Goal: Information Seeking & Learning: Learn about a topic

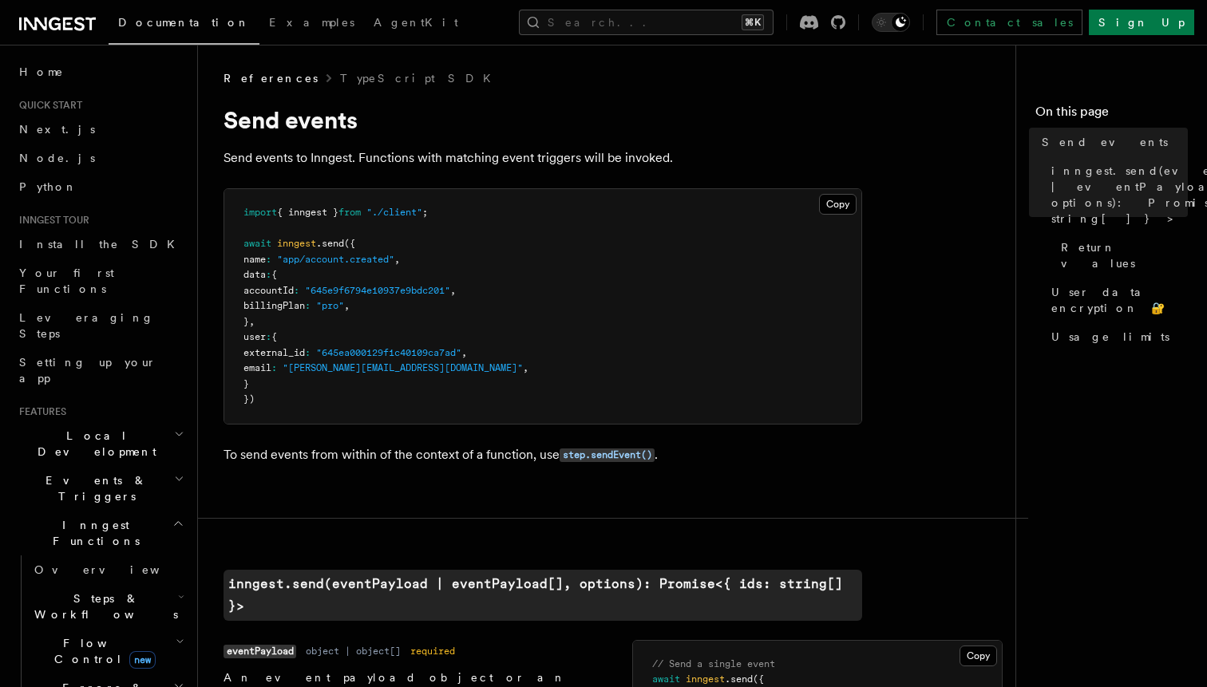
scroll to position [567, 0]
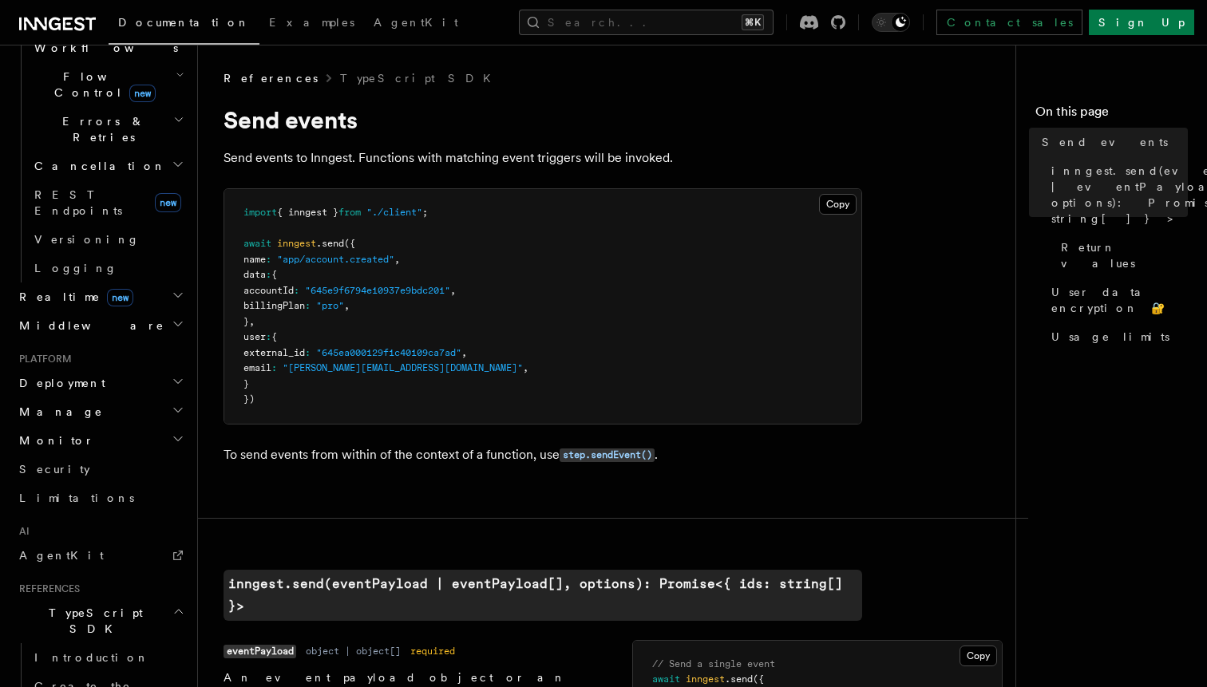
click at [533, 389] on pre "import { inngest } from "./client" ; await inngest .send ({ name : "app/account…" at bounding box center [542, 306] width 637 height 235
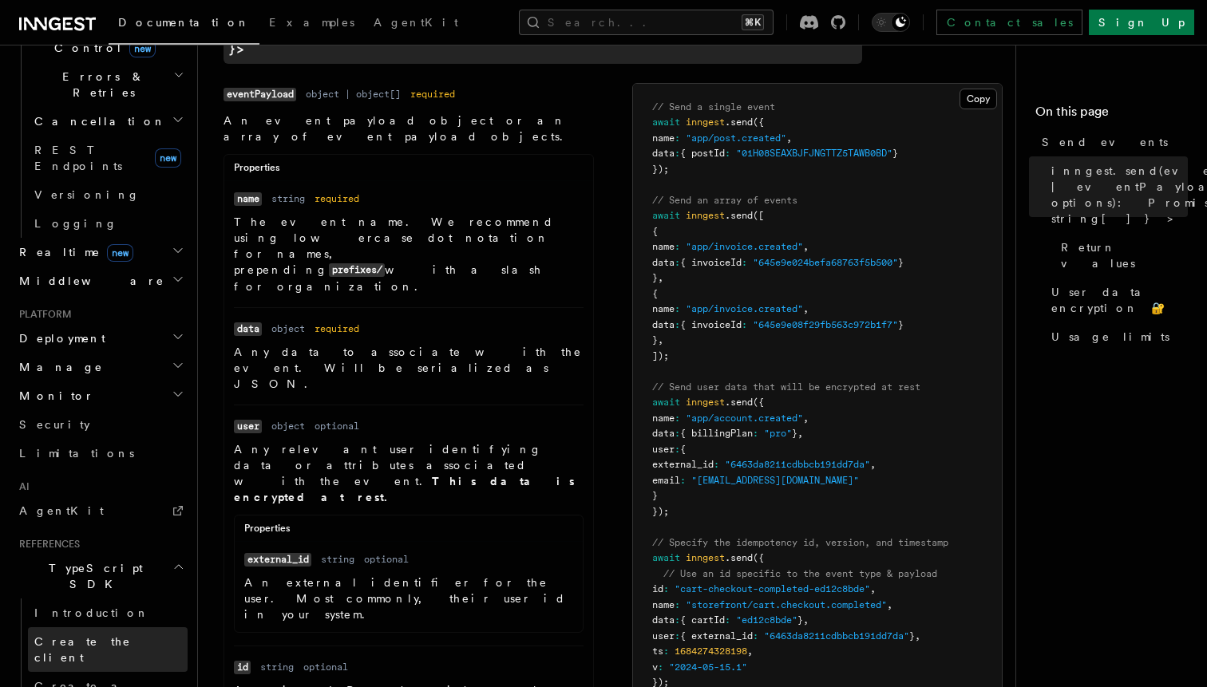
scroll to position [617, 0]
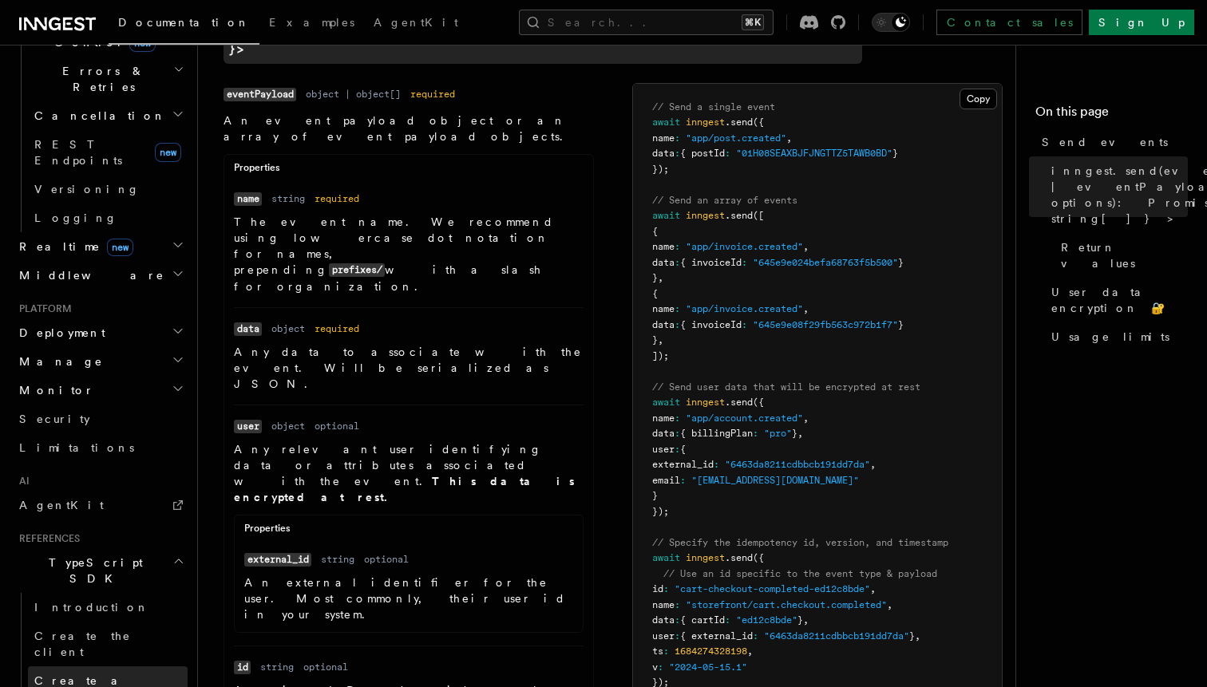
click at [104, 674] on span "Create a function" at bounding box center [81, 688] width 95 height 29
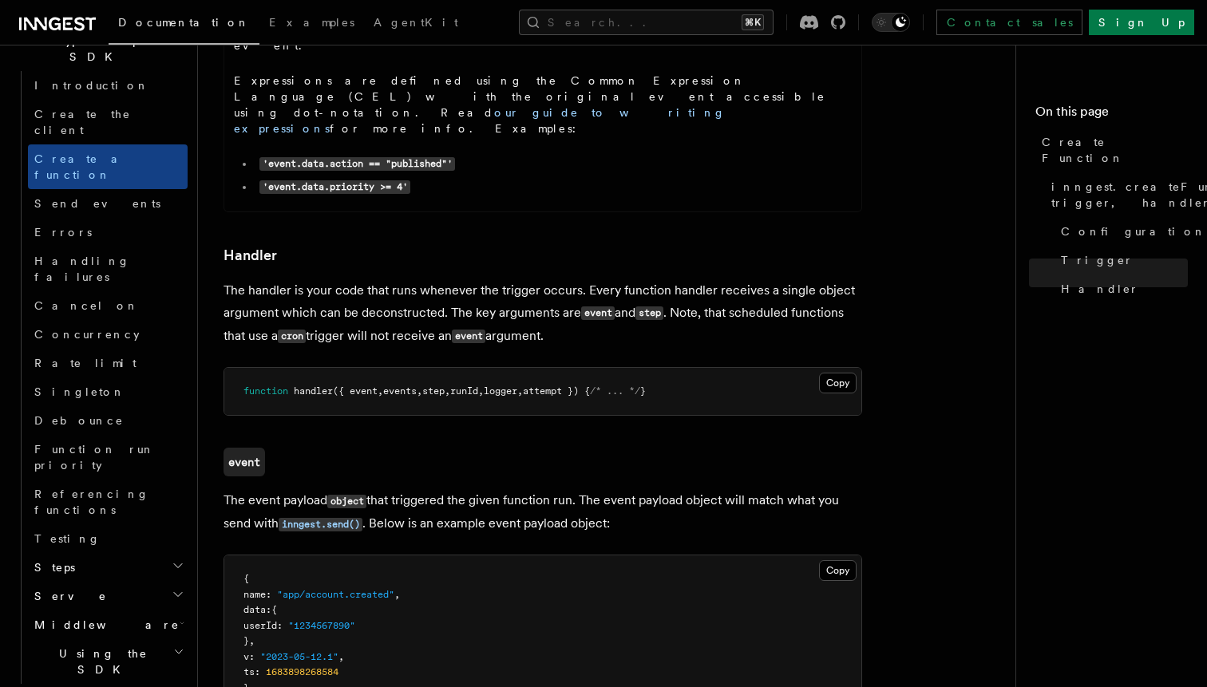
scroll to position [1076, 0]
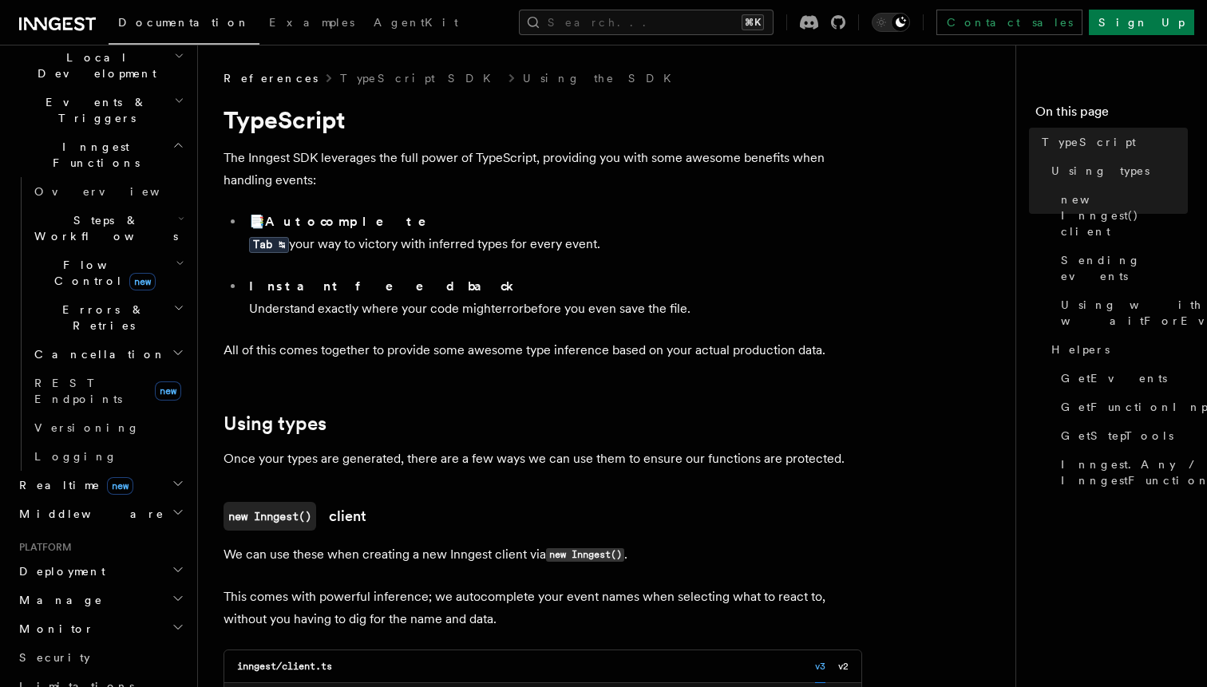
scroll to position [382, 0]
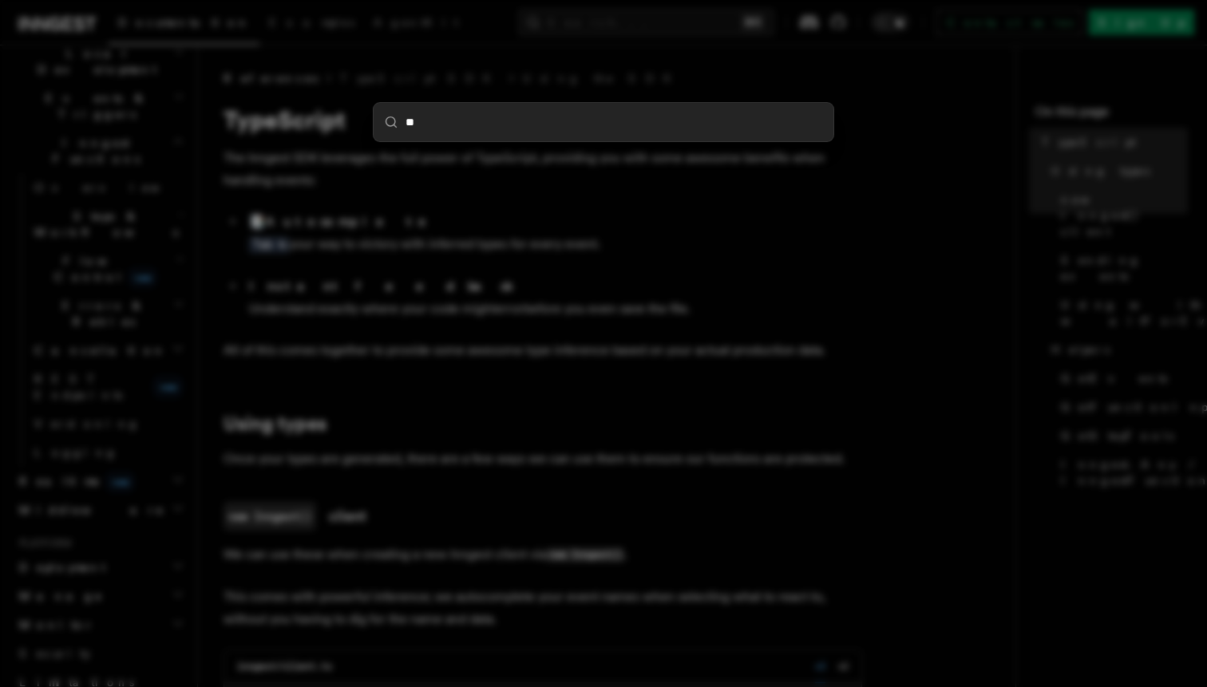
type input "***"
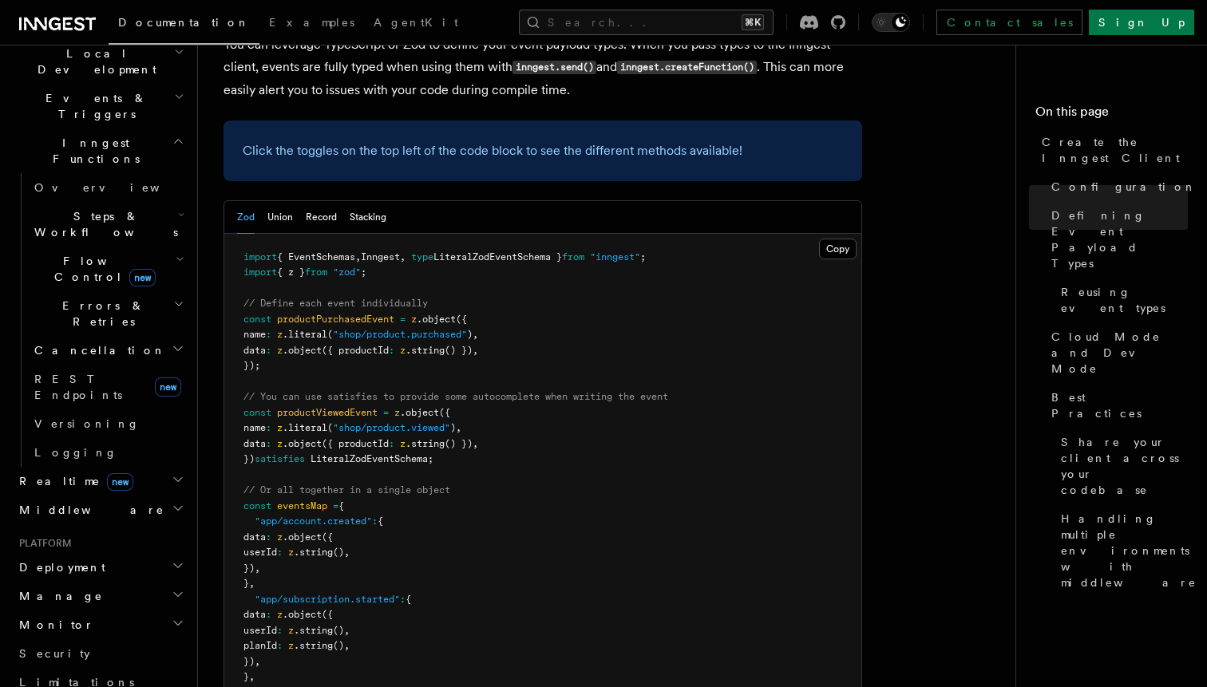
scroll to position [1495, 0]
click at [281, 203] on button "Union" at bounding box center [280, 219] width 26 height 33
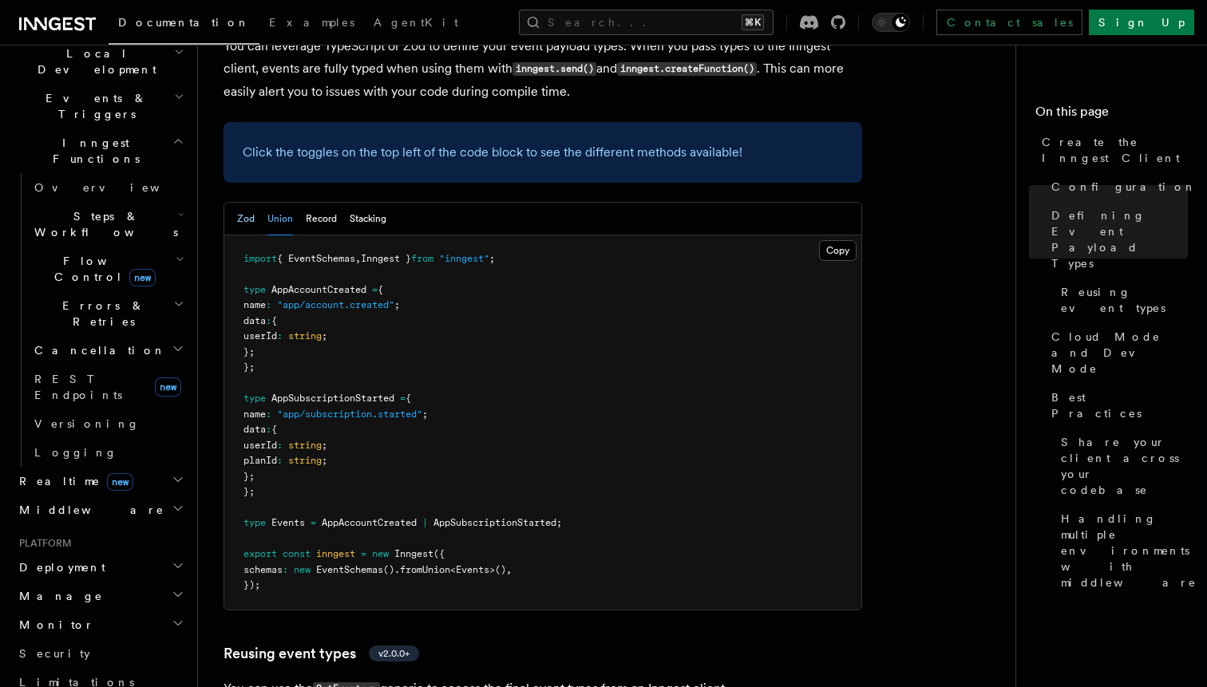
click at [253, 203] on button "Zod" at bounding box center [246, 219] width 18 height 33
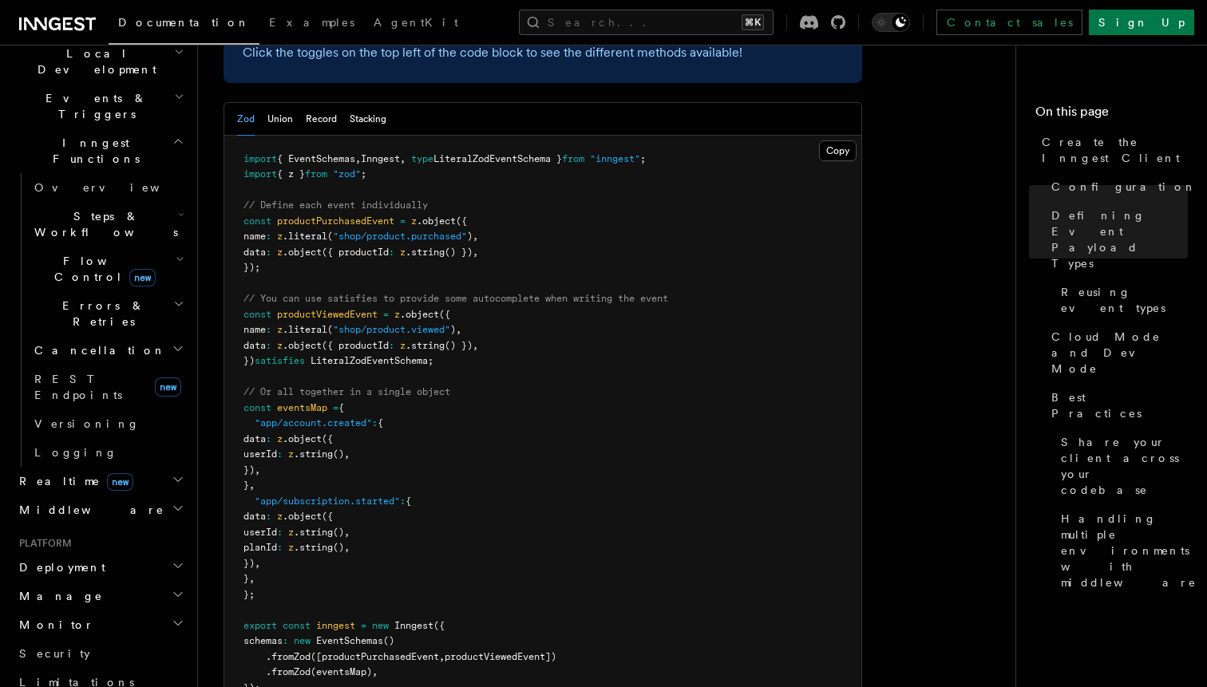
scroll to position [1594, 0]
click at [526, 398] on pre "import { EventSchemas , Inngest , type LiteralZodEventSchema } from "inngest" ;…" at bounding box center [542, 425] width 637 height 577
click at [521, 406] on pre "import { EventSchemas , Inngest , type LiteralZodEventSchema } from "inngest" ;…" at bounding box center [542, 425] width 637 height 577
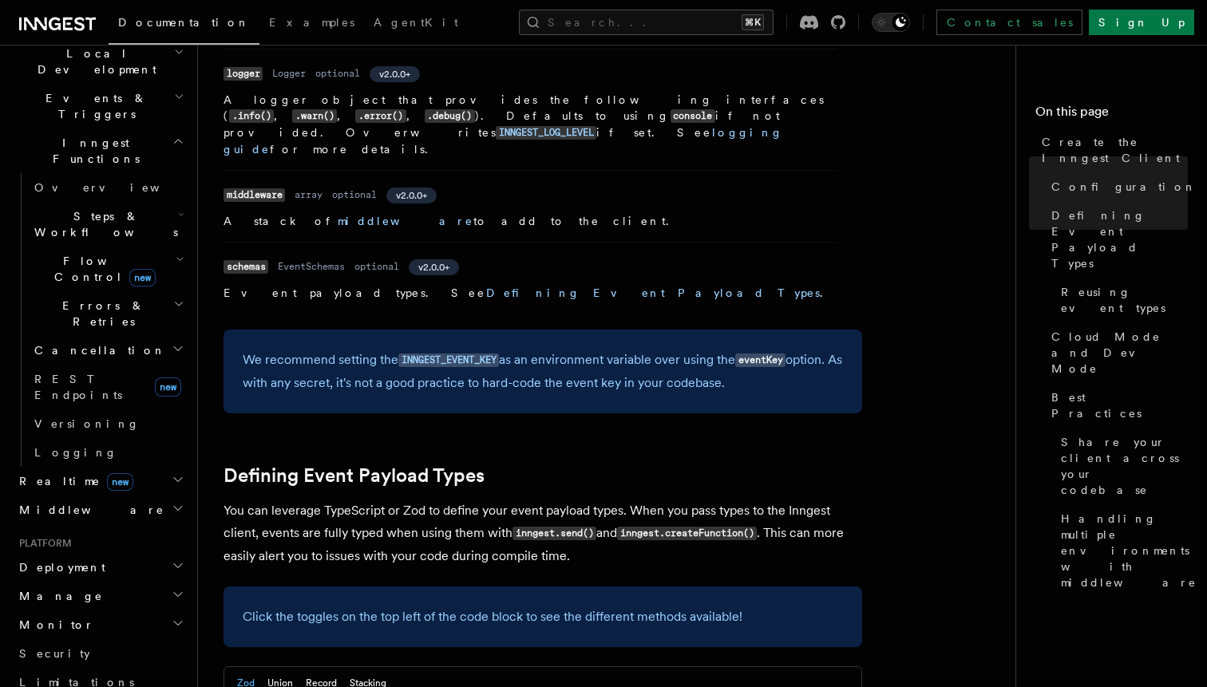
scroll to position [1005, 0]
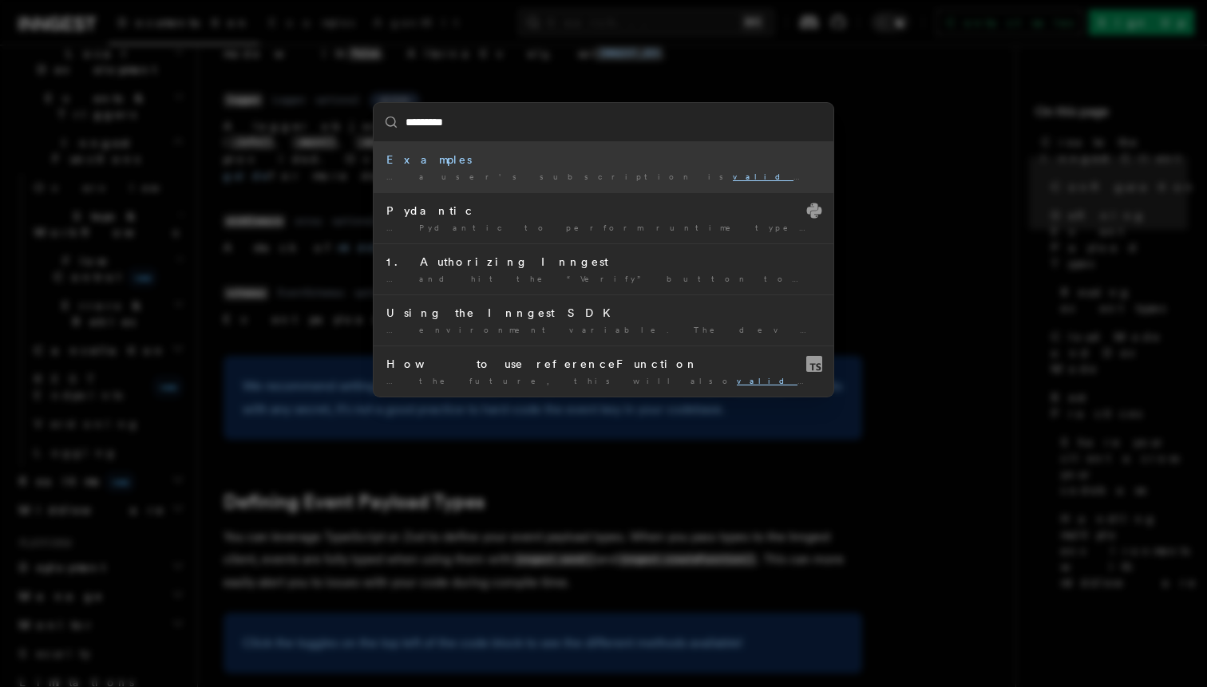
type input "**********"
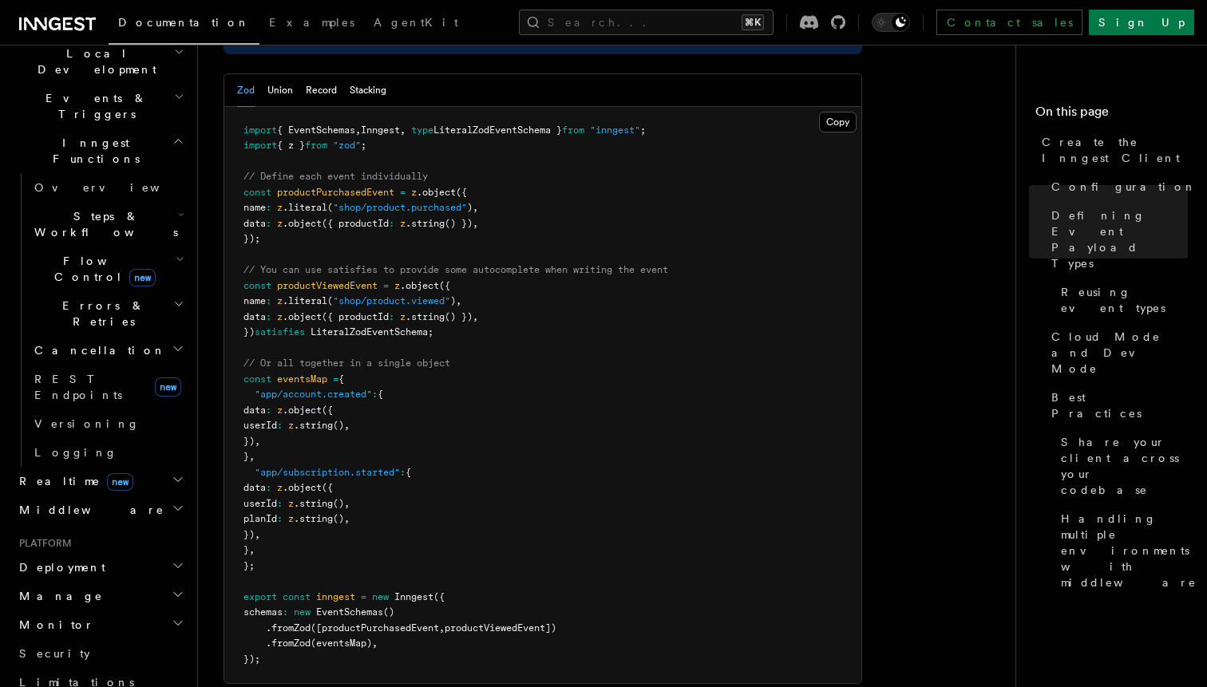
scroll to position [1621, 0]
click at [578, 403] on pre "import { EventSchemas , Inngest , type LiteralZodEventSchema } from "inngest" ;…" at bounding box center [542, 398] width 637 height 577
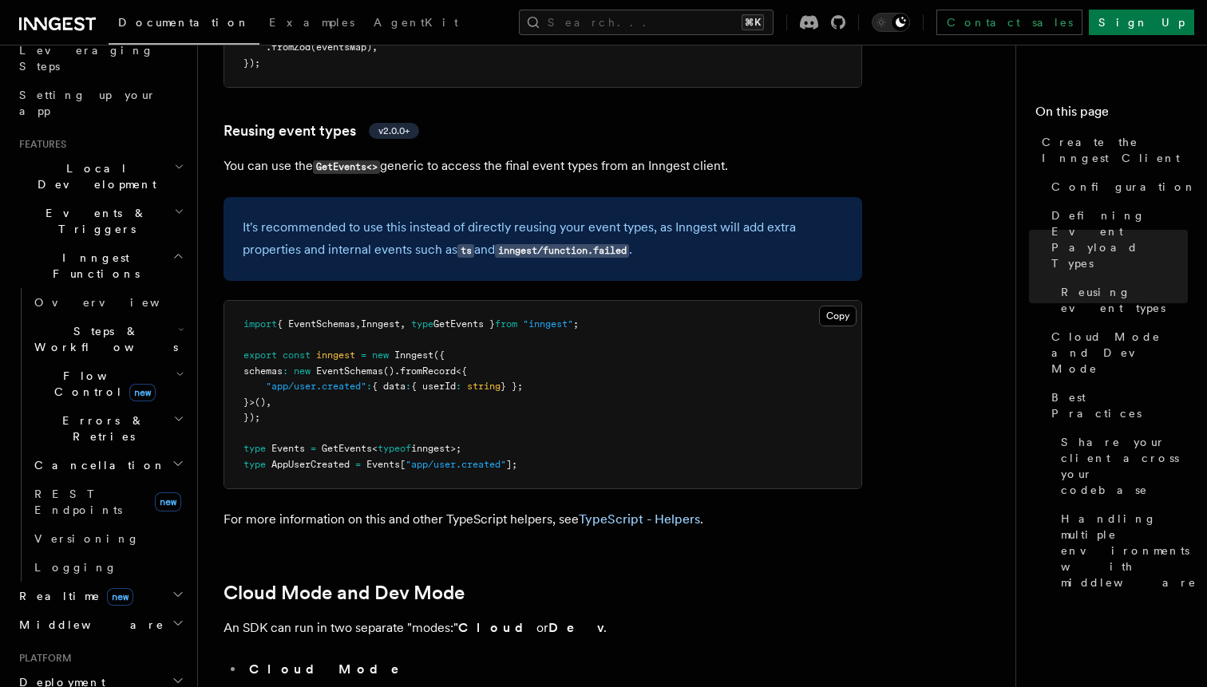
scroll to position [221, 0]
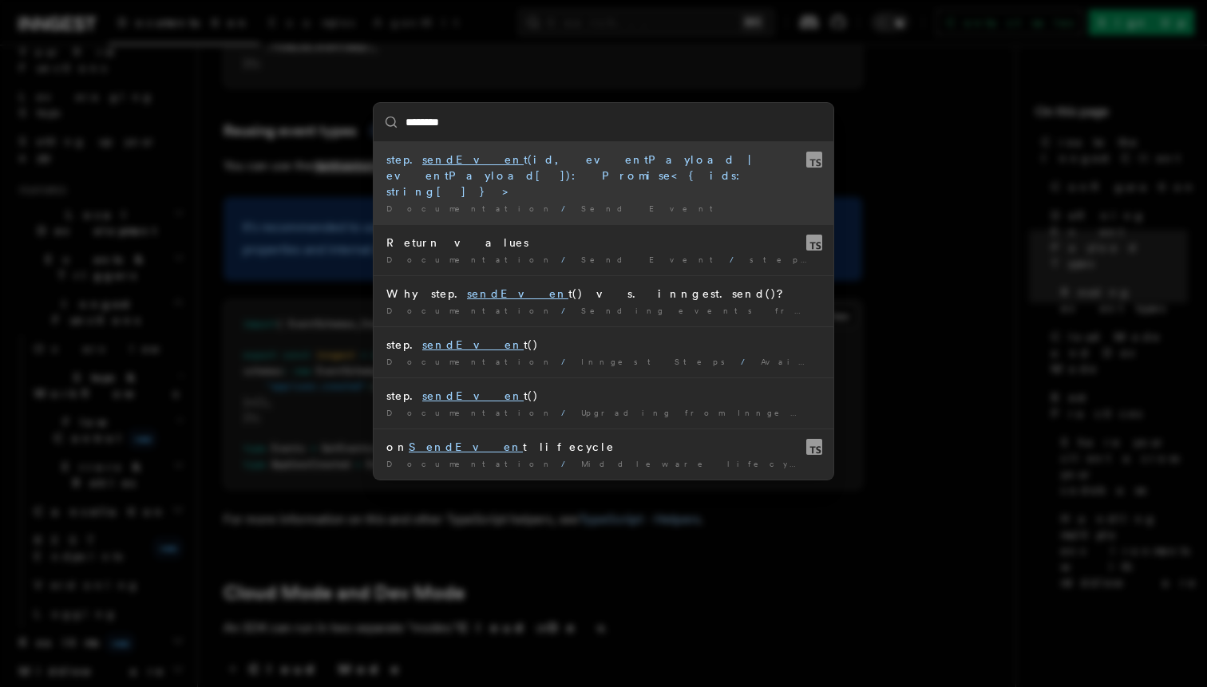
type input "*********"
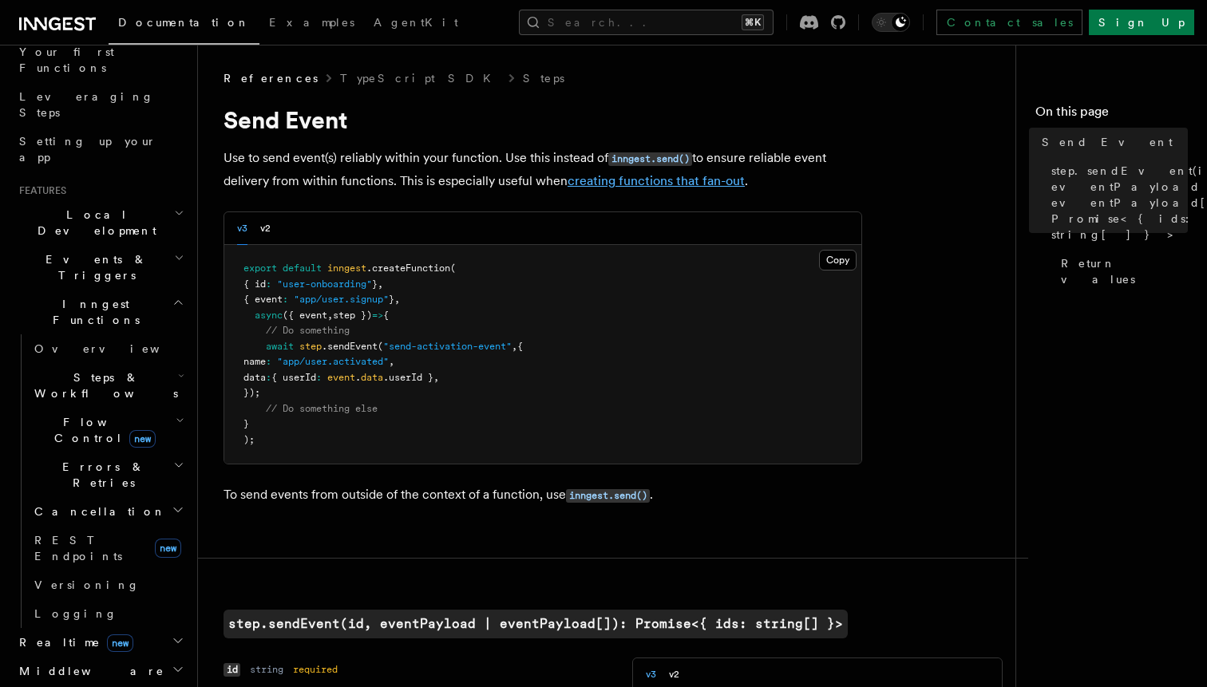
click at [627, 182] on link "creating functions that fan-out" at bounding box center [655, 180] width 177 height 15
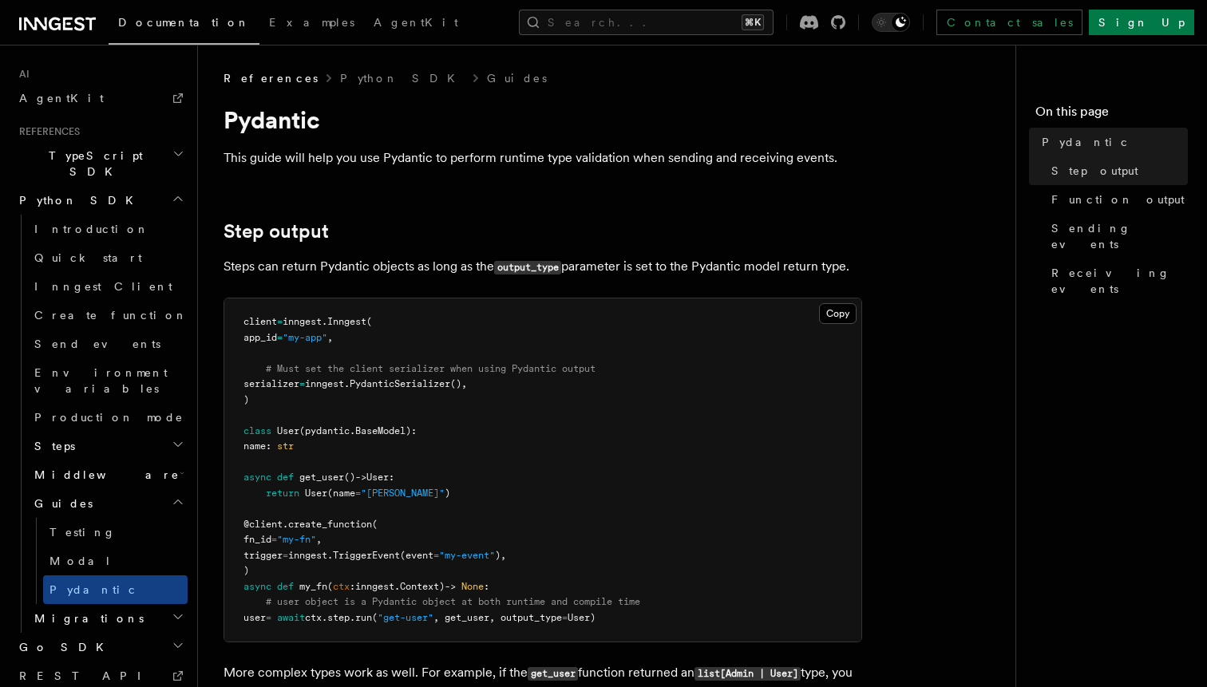
click at [571, 310] on pre "client = inngest . Inngest ( app_id = "my-app" , # Must set the client serializ…" at bounding box center [542, 469] width 637 height 343
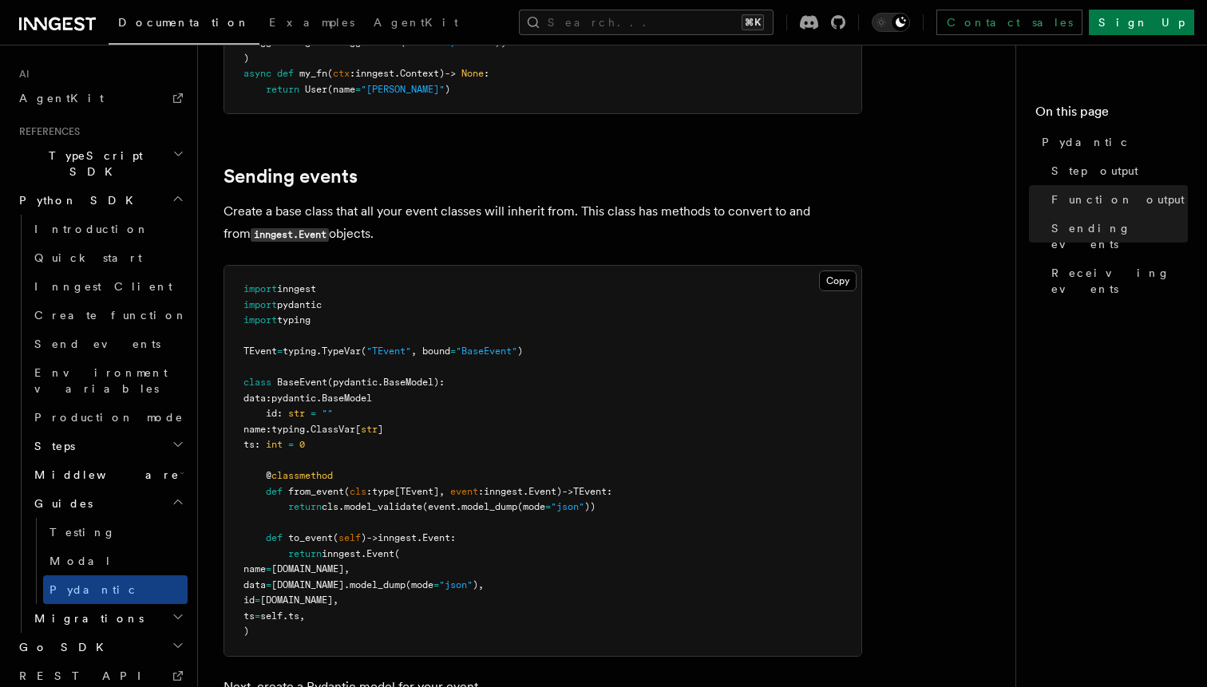
scroll to position [1515, 0]
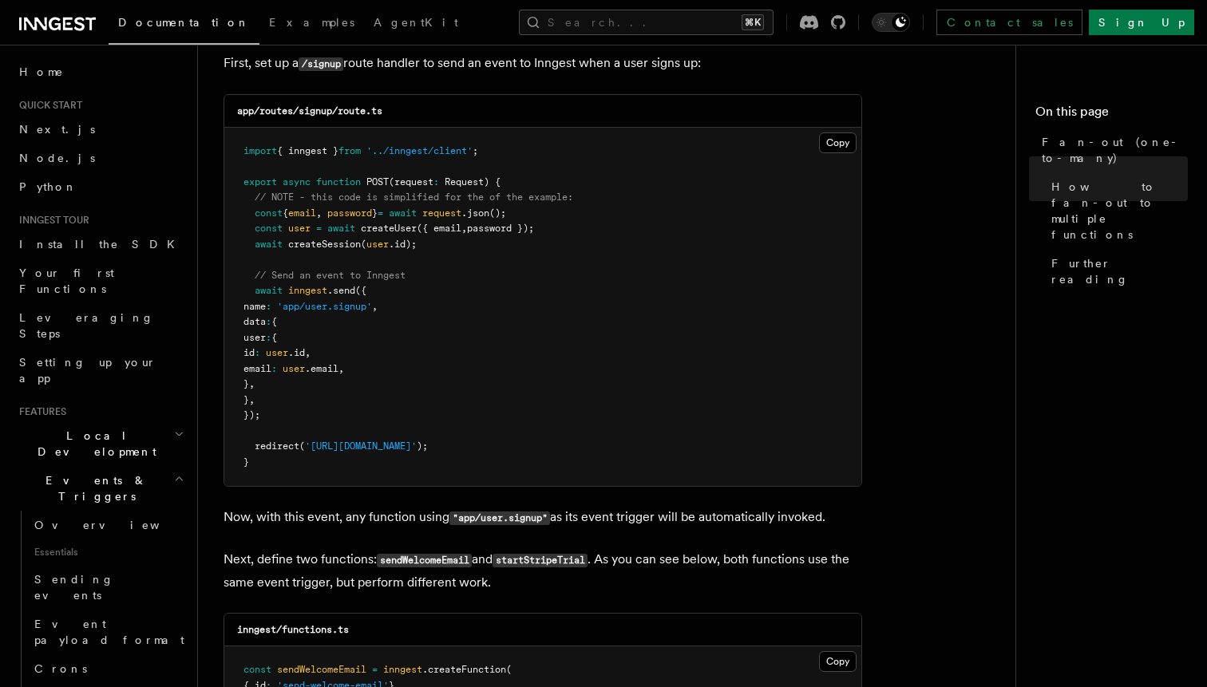
scroll to position [874, 0]
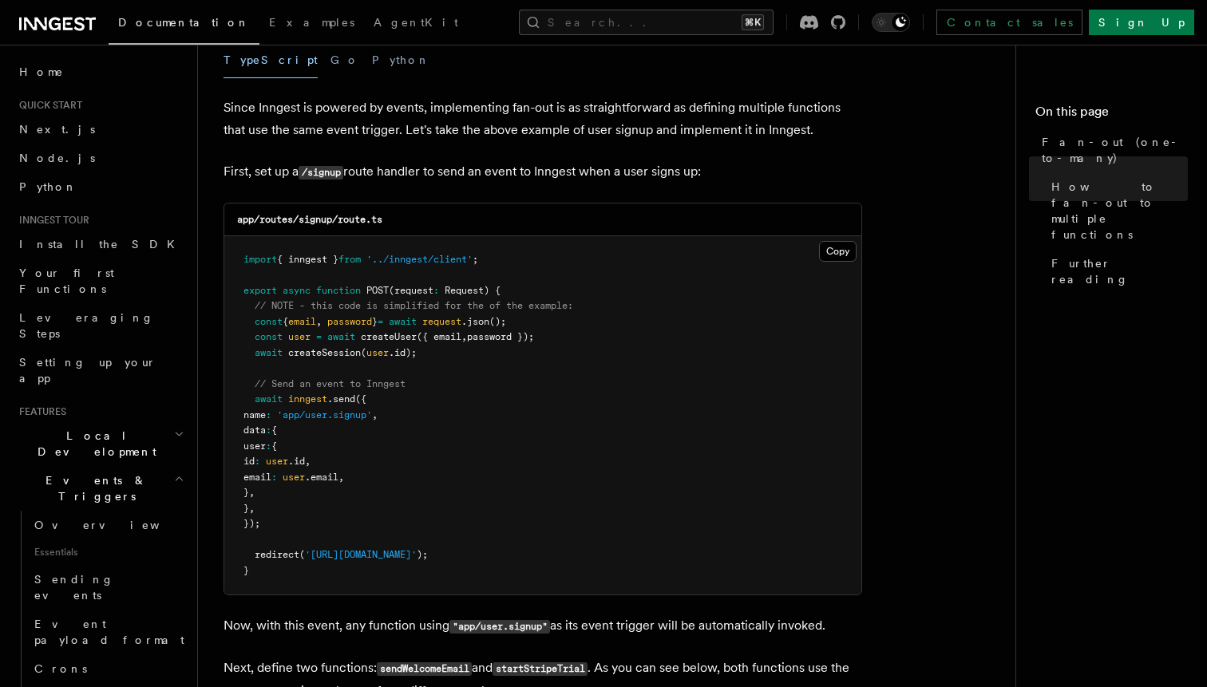
click at [651, 287] on pre "import { inngest } from '../inngest/client' ; export async function POST (reque…" at bounding box center [542, 415] width 637 height 359
